Goal: Navigation & Orientation: Find specific page/section

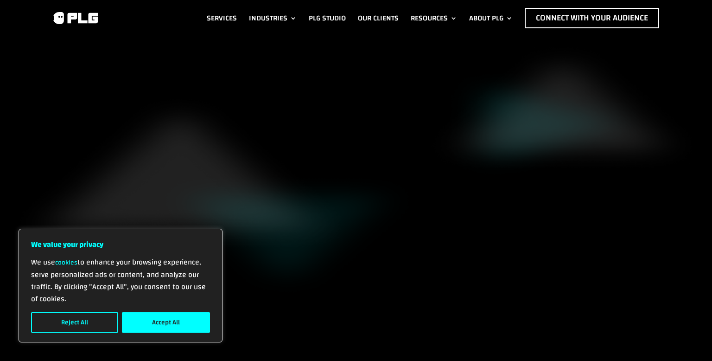
click at [70, 330] on button "Reject All" at bounding box center [74, 322] width 87 height 20
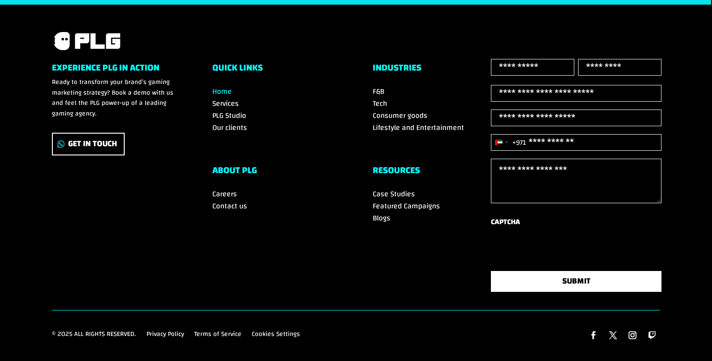
scroll to position [3267, 0]
click at [221, 187] on span "Careers" at bounding box center [224, 194] width 25 height 14
click at [633, 335] on link "Follow" at bounding box center [633, 335] width 16 height 16
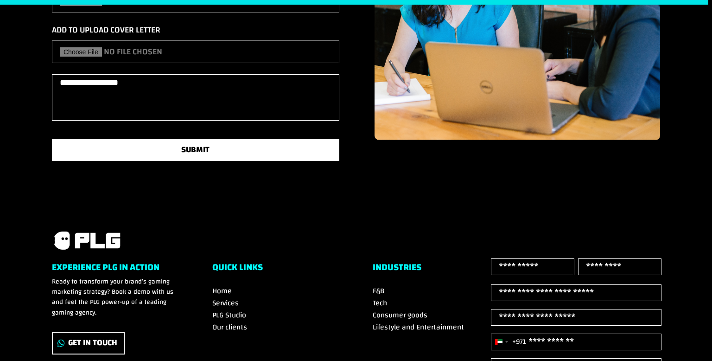
scroll to position [0, 0]
